Goal: Information Seeking & Learning: Learn about a topic

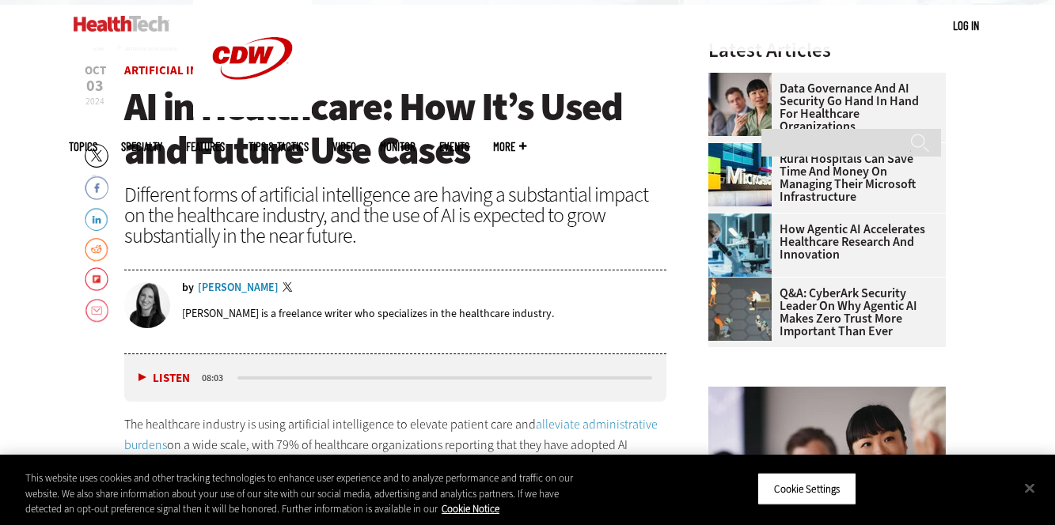
scroll to position [501, 0]
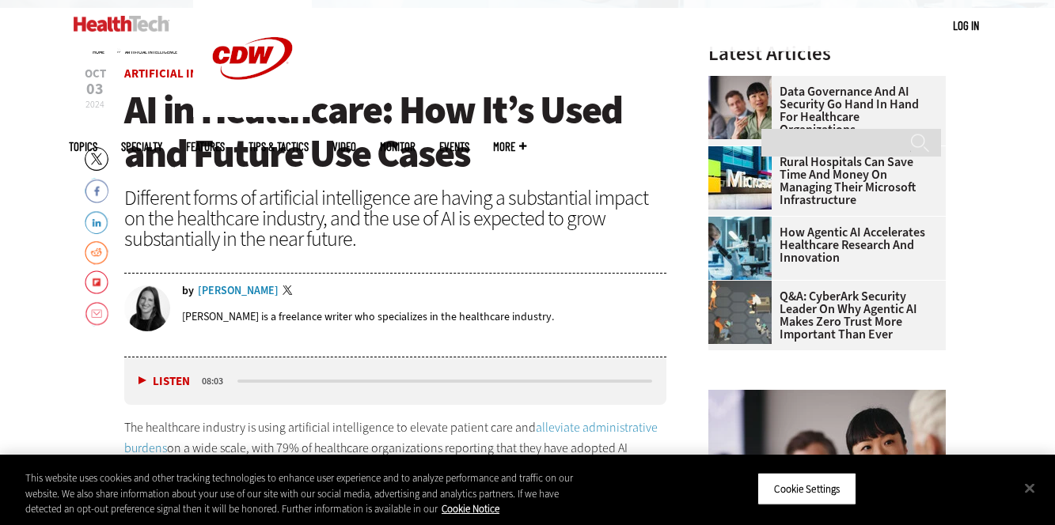
click at [589, 161] on h1 "AI in Healthcare: How It’s Used and Future Use Cases" at bounding box center [395, 132] width 543 height 87
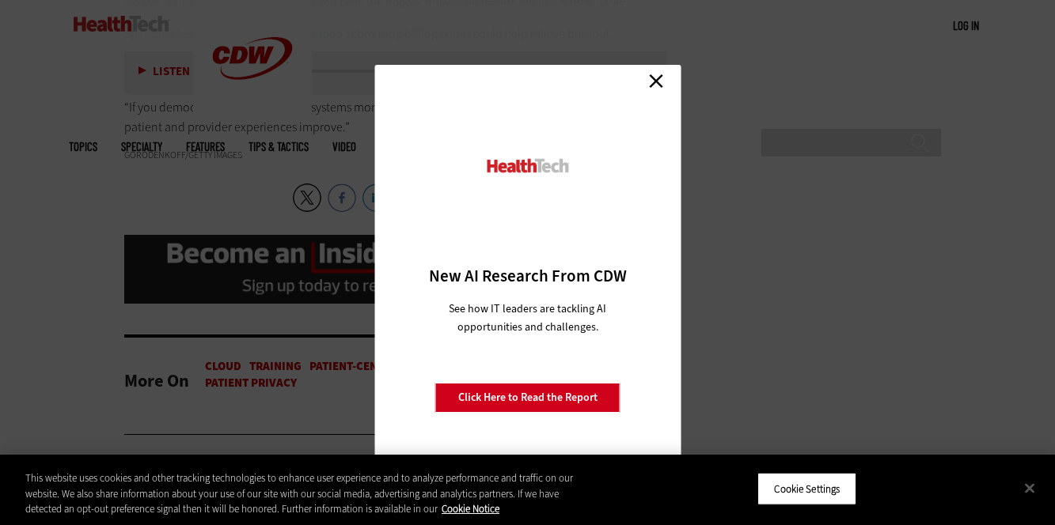
scroll to position [3475, 0]
click at [648, 80] on link "Close" at bounding box center [656, 81] width 24 height 24
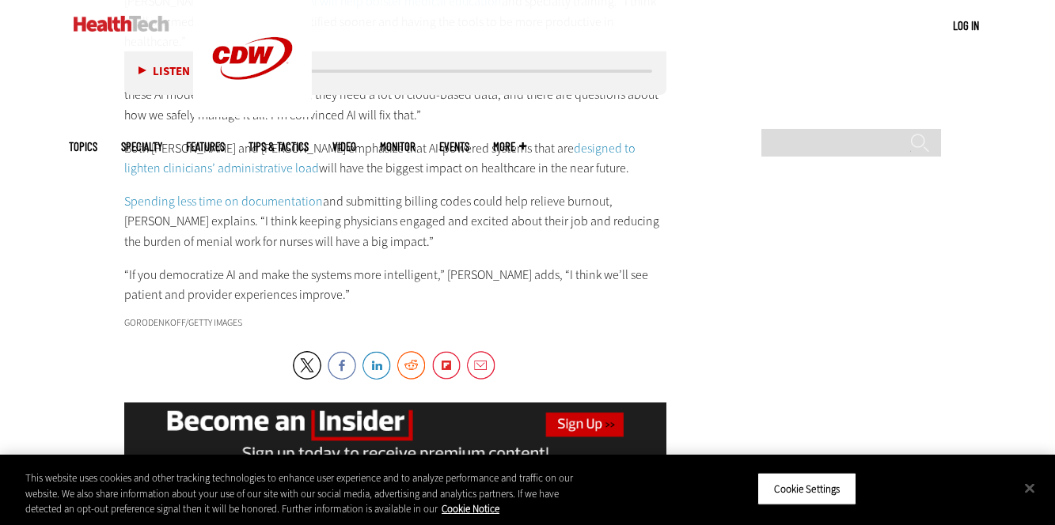
scroll to position [3313, 0]
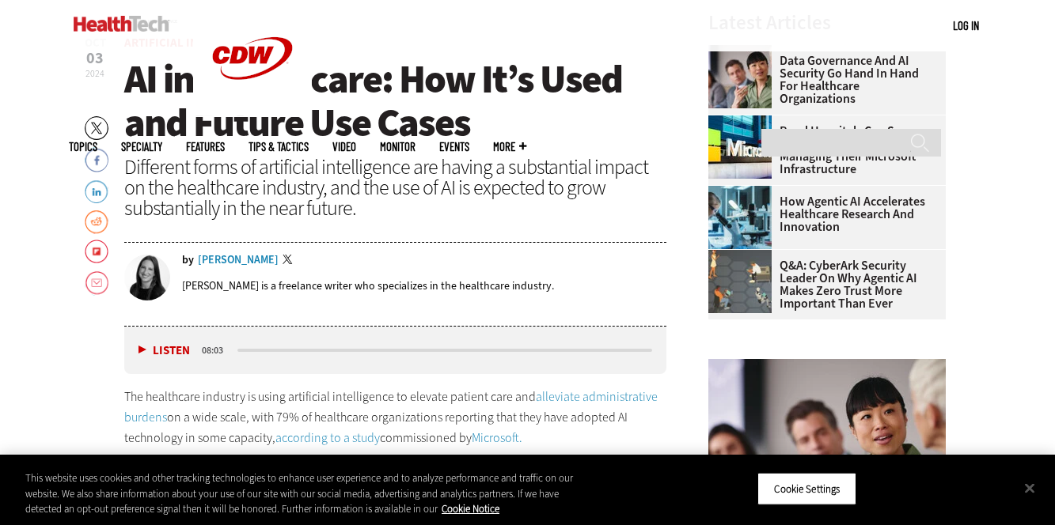
scroll to position [534, 0]
